Goal: Task Accomplishment & Management: Use online tool/utility

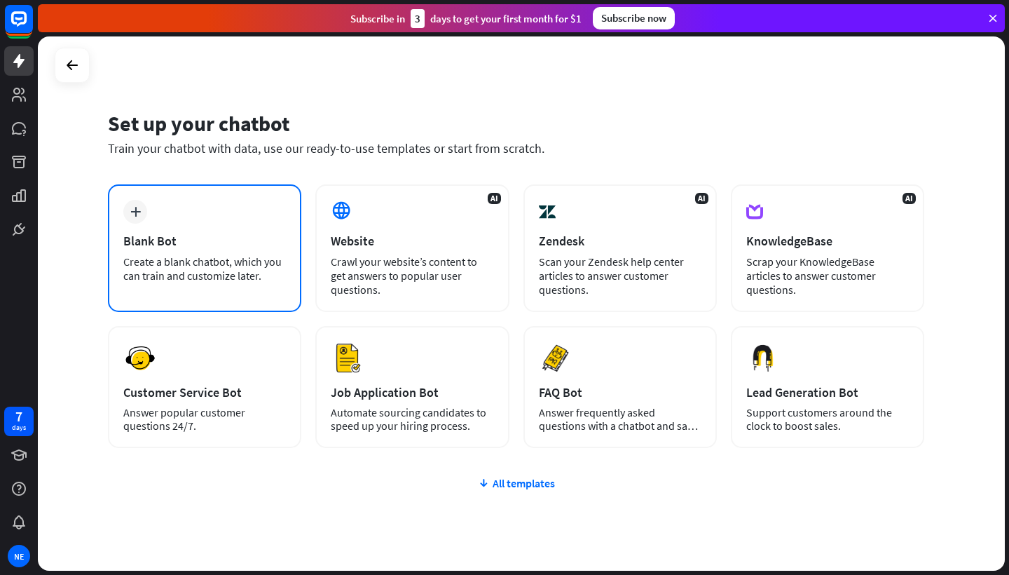
click at [182, 257] on div "Create a blank chatbot, which you can train and customize later." at bounding box center [204, 268] width 163 height 28
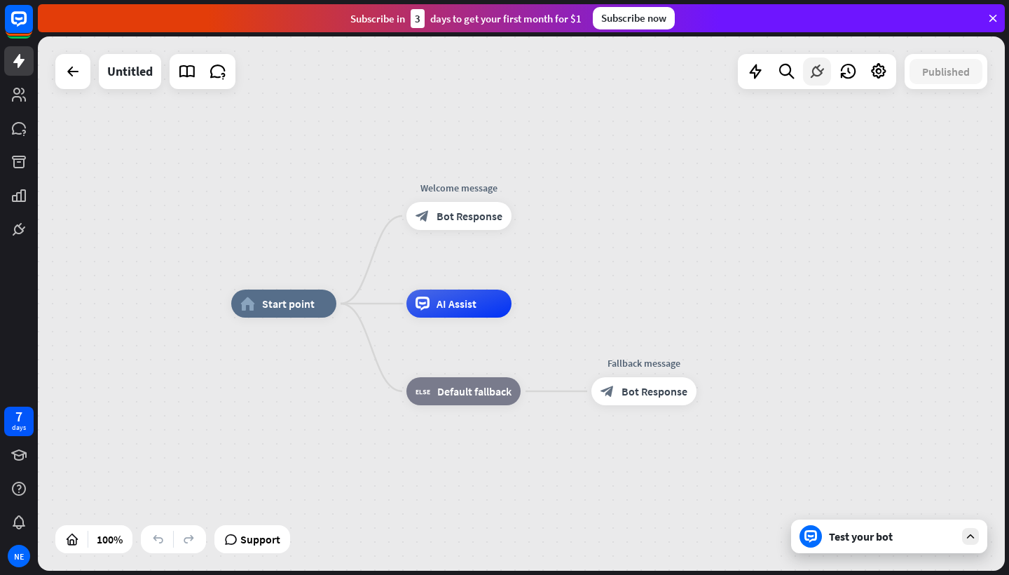
click at [819, 70] on icon at bounding box center [817, 71] width 18 height 18
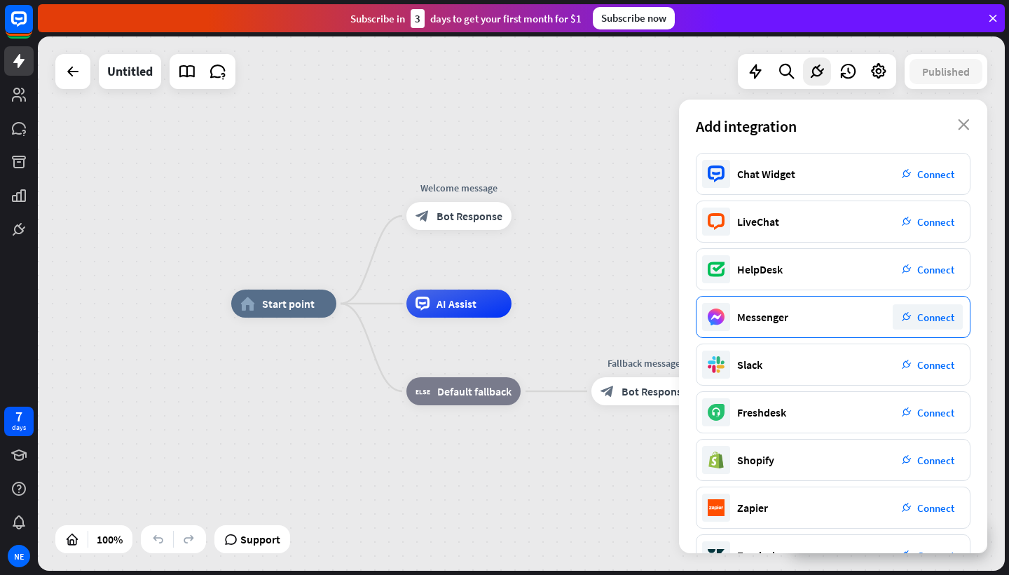
click at [940, 318] on span "Connect" at bounding box center [936, 317] width 37 height 13
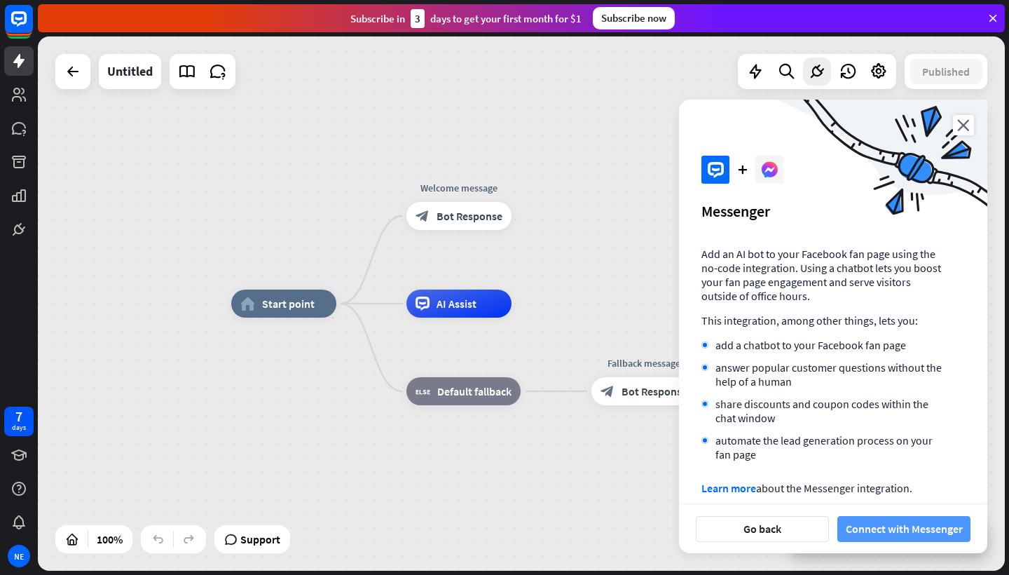
click at [887, 522] on button "Connect with Messenger" at bounding box center [904, 529] width 133 height 26
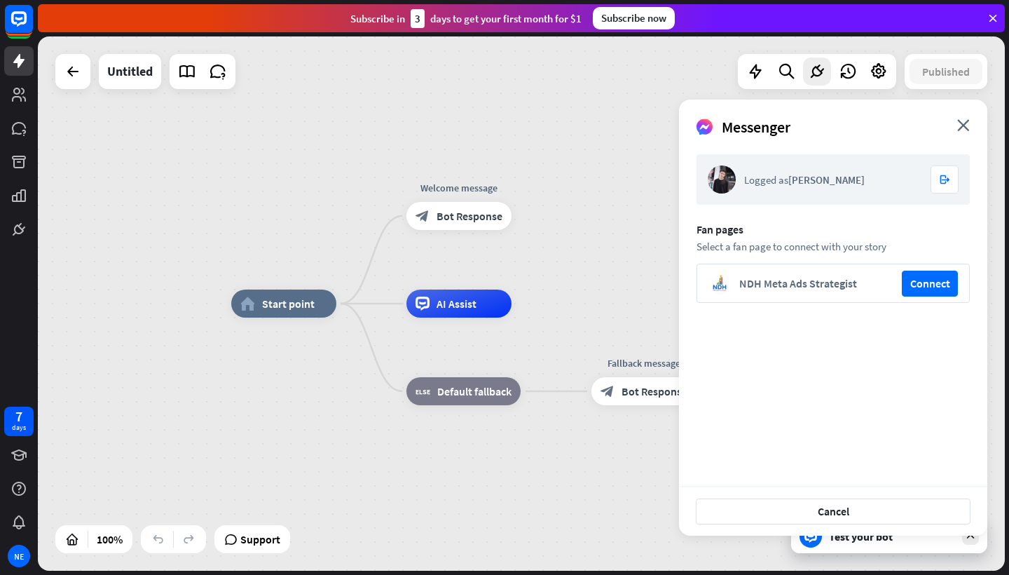
click at [904, 401] on div "Logged as [PERSON_NAME] logout Fan pages Select a fan page to connect with your…" at bounding box center [833, 311] width 273 height 315
click at [770, 247] on div "Select a fan page to connect with your story" at bounding box center [833, 246] width 273 height 13
click at [690, 327] on div "Logged as [PERSON_NAME] logout Fan pages Select a fan page to connect with your…" at bounding box center [833, 316] width 308 height 344
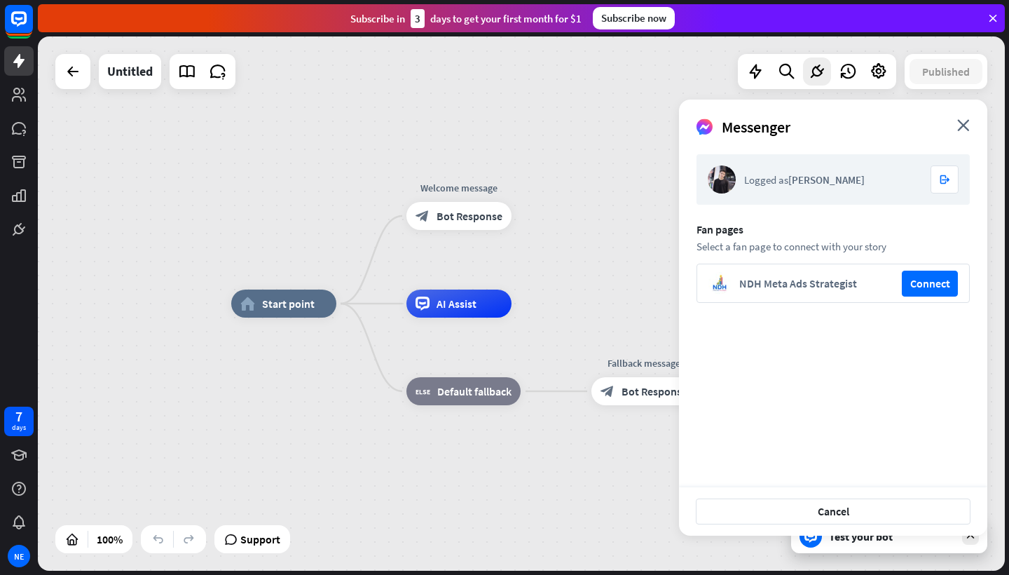
click at [955, 131] on div "Messenger close" at bounding box center [833, 122] width 308 height 44
click at [966, 123] on icon "close" at bounding box center [964, 125] width 13 height 12
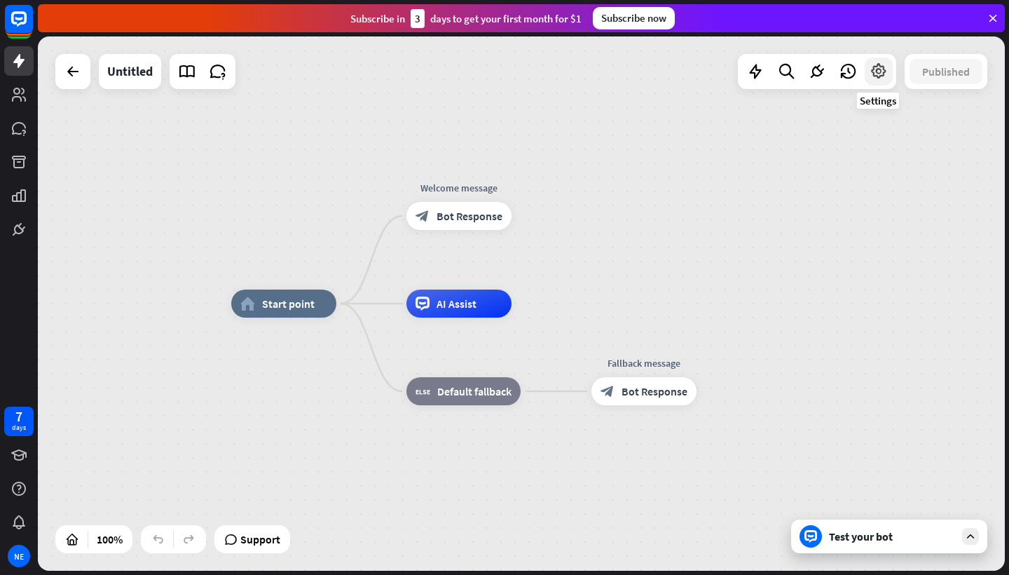
click at [876, 74] on icon at bounding box center [879, 71] width 18 height 18
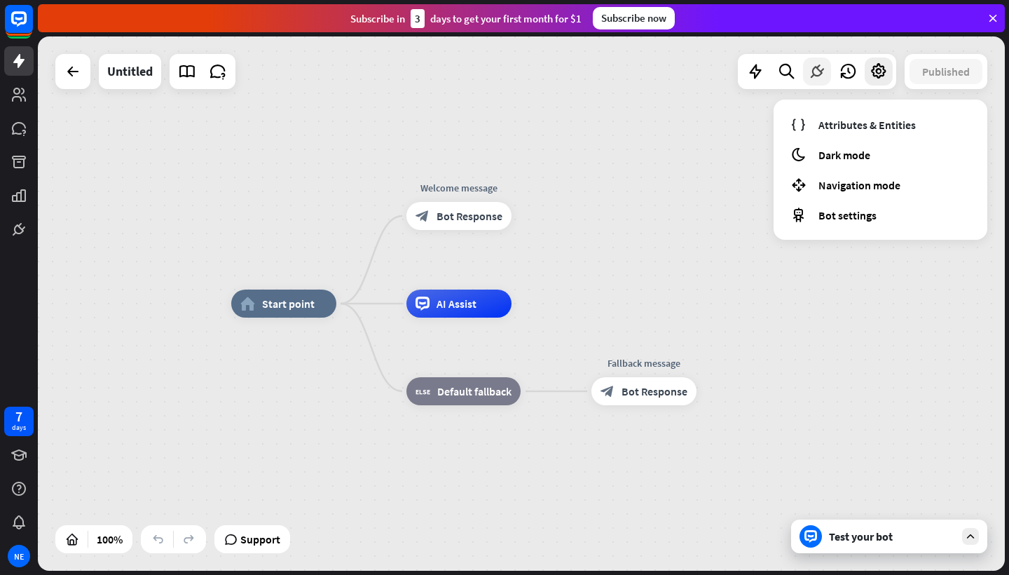
click at [816, 78] on icon at bounding box center [817, 71] width 18 height 18
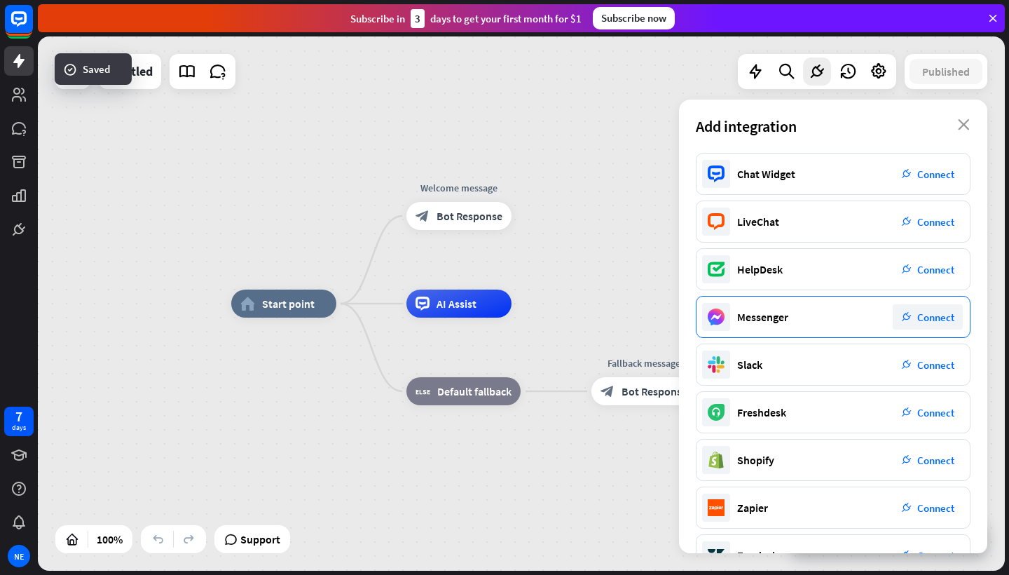
click at [938, 324] on div "plug_integration Connect" at bounding box center [928, 316] width 70 height 25
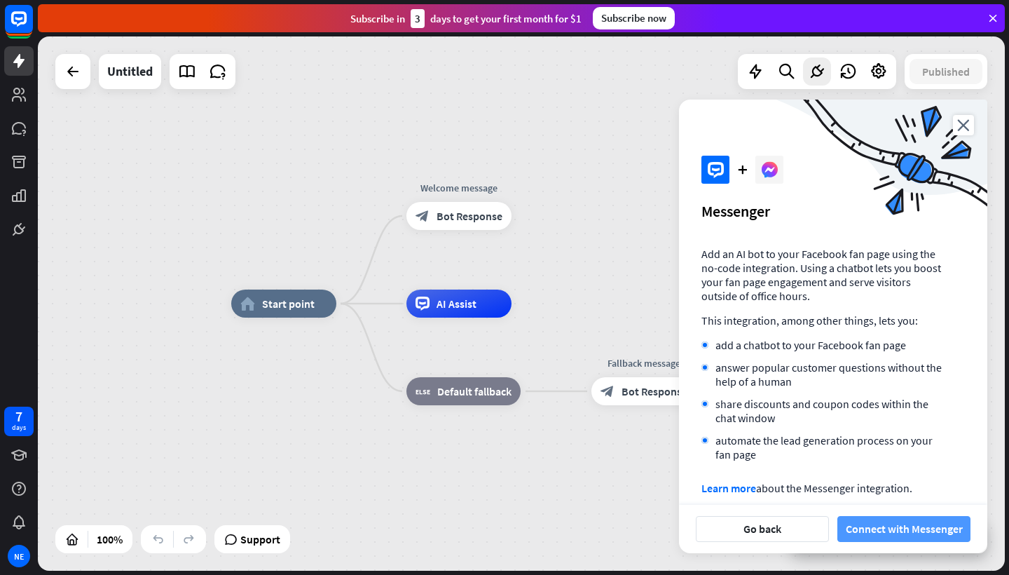
click at [898, 537] on button "Connect with Messenger" at bounding box center [904, 529] width 133 height 26
click at [993, 20] on icon at bounding box center [993, 18] width 13 height 13
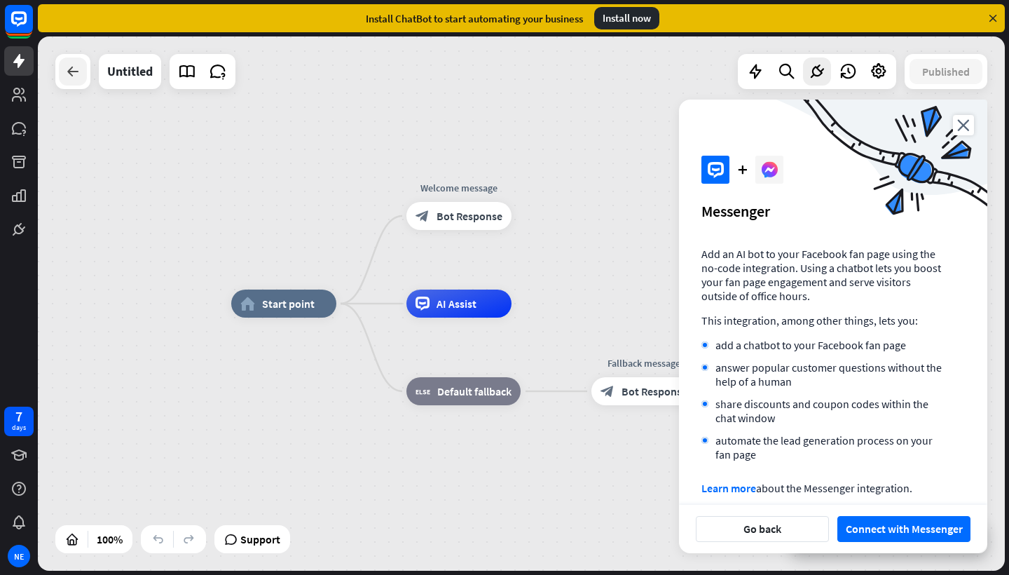
click at [61, 72] on div at bounding box center [73, 71] width 28 height 28
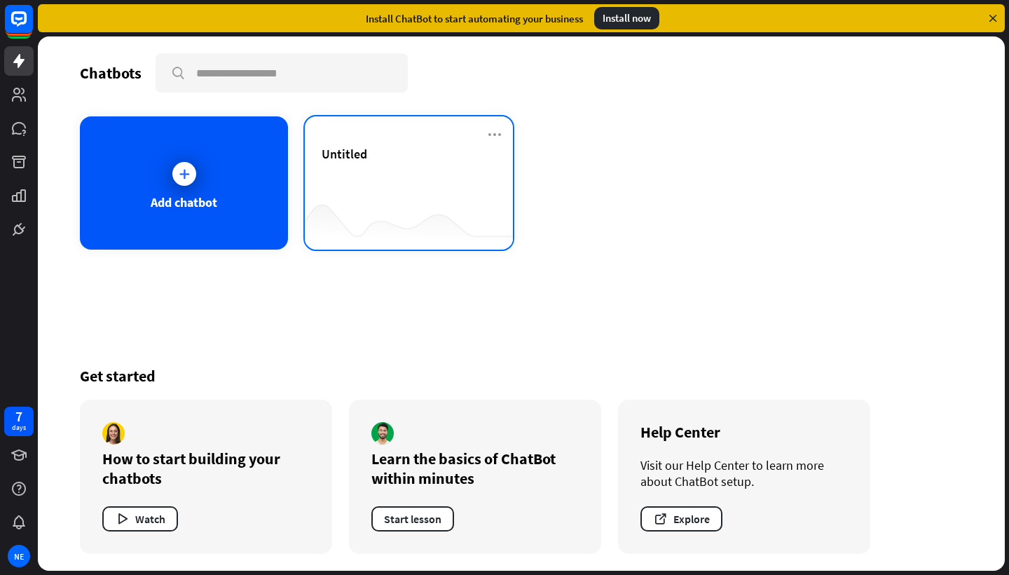
click at [451, 142] on div "Untitled" at bounding box center [409, 182] width 208 height 133
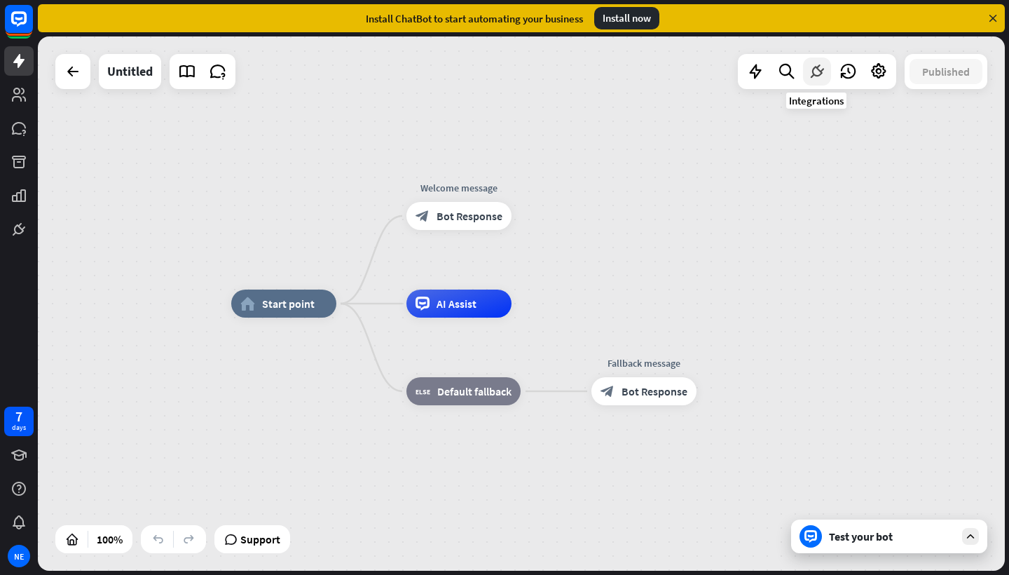
click at [814, 73] on icon at bounding box center [817, 71] width 18 height 18
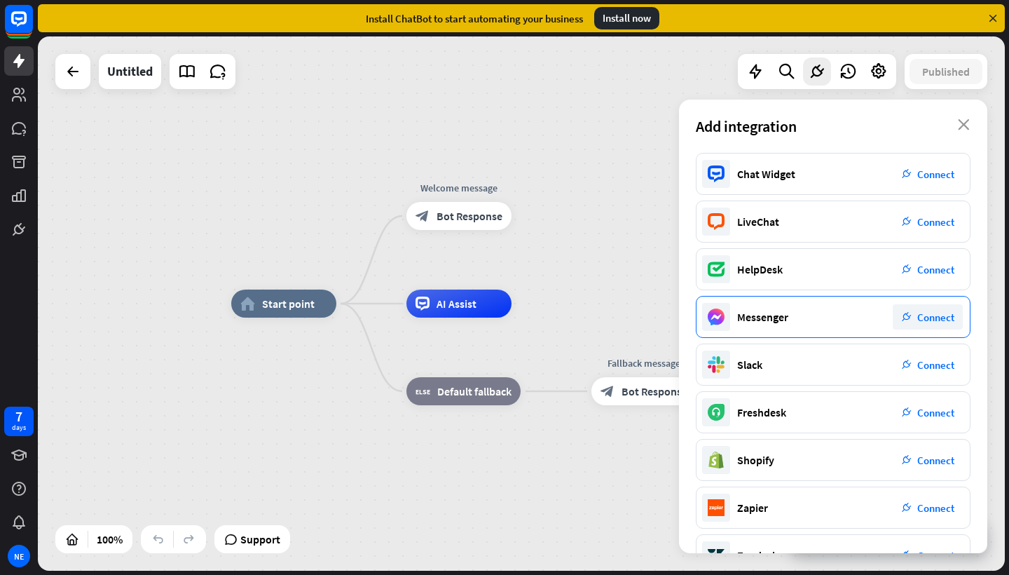
click at [937, 306] on div "plug_integration Connect" at bounding box center [928, 316] width 70 height 25
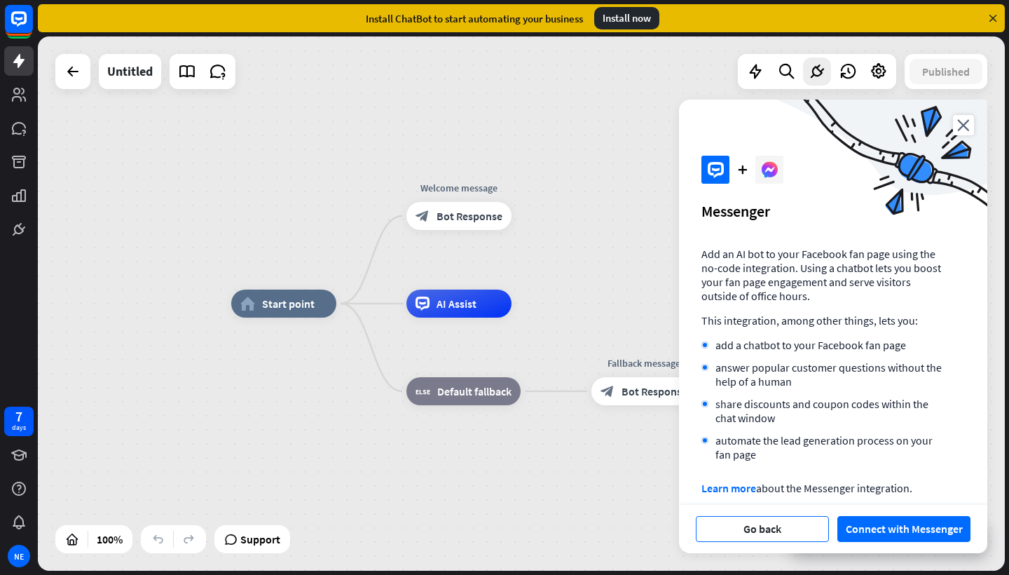
click at [787, 530] on button "Go back" at bounding box center [762, 529] width 133 height 26
